Goal: Task Accomplishment & Management: Complete application form

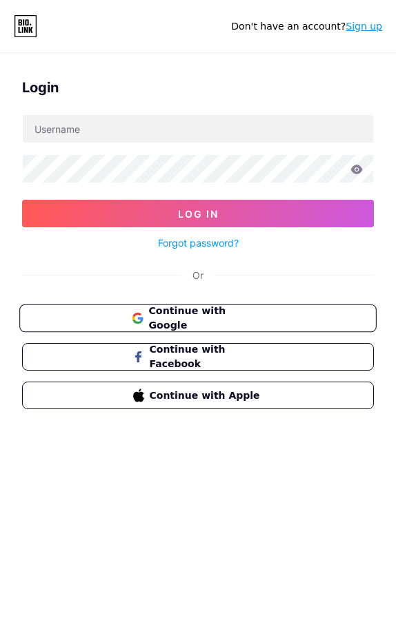
click at [212, 325] on button "Continue with Google" at bounding box center [197, 319] width 357 height 28
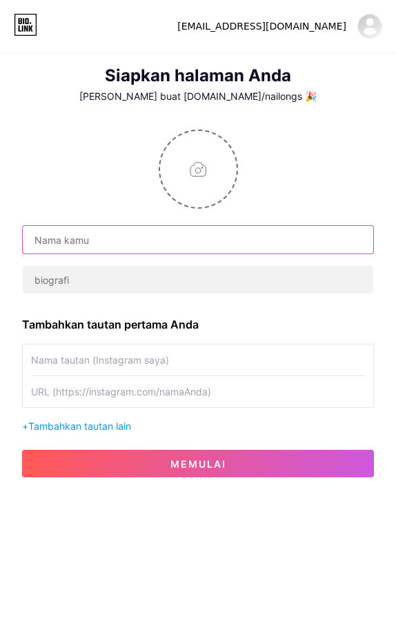
click at [188, 235] on input "text" at bounding box center [198, 240] width 350 height 28
type input "B"
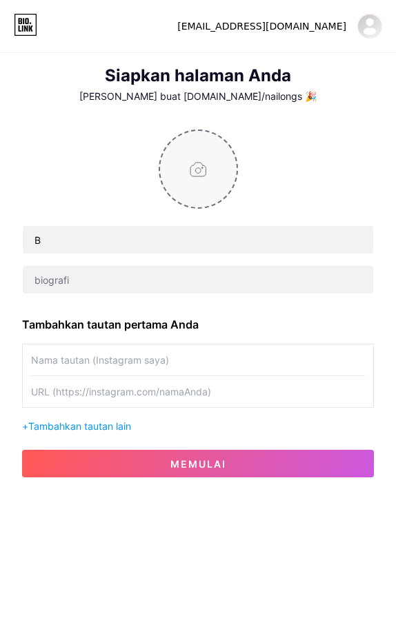
click at [201, 157] on input "file" at bounding box center [198, 169] width 77 height 77
type input "C:\fakepath\540055c7-3661-4c54-9293-95df2773f46d (1).jpg"
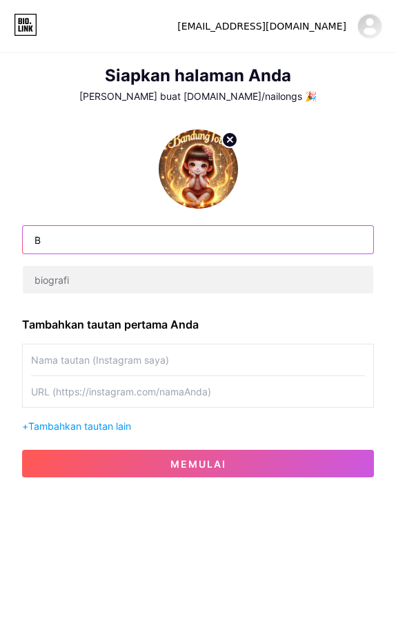
click at [156, 243] on input "B" at bounding box center [198, 240] width 350 height 28
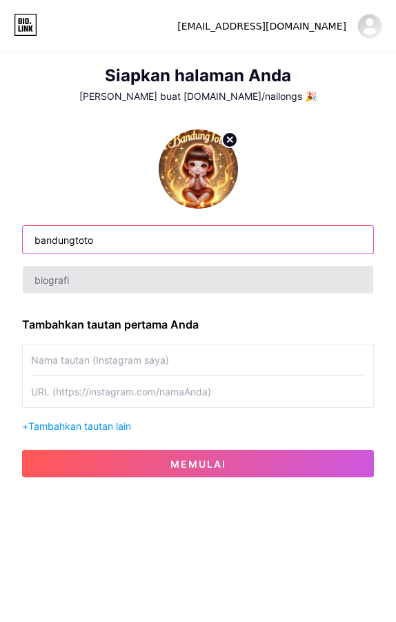
type input "bandungtoto"
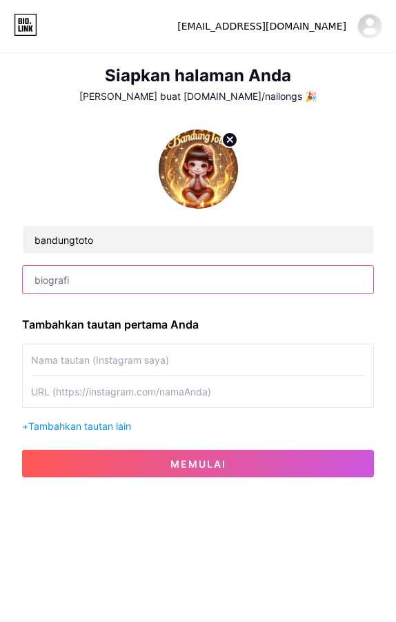
click at [141, 270] on input "text" at bounding box center [198, 280] width 350 height 28
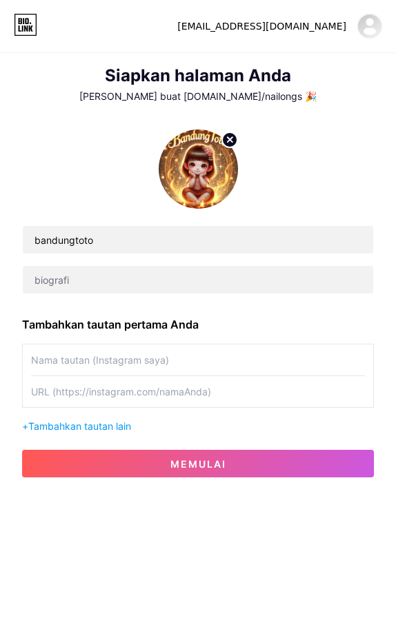
click at [156, 358] on input "text" at bounding box center [198, 360] width 334 height 31
click at [185, 397] on input "text" at bounding box center [198, 391] width 334 height 31
click at [321, 32] on font "nailongspay@gmail.com" at bounding box center [261, 26] width 169 height 11
click at [361, 28] on img at bounding box center [369, 26] width 22 height 22
click at [261, 68] on link "Dasbor" at bounding box center [295, 61] width 171 height 37
